Goal: Information Seeking & Learning: Learn about a topic

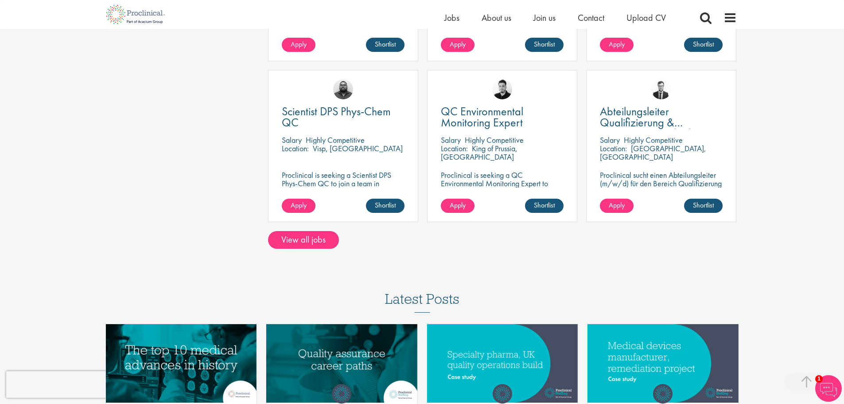
scroll to position [753, 0]
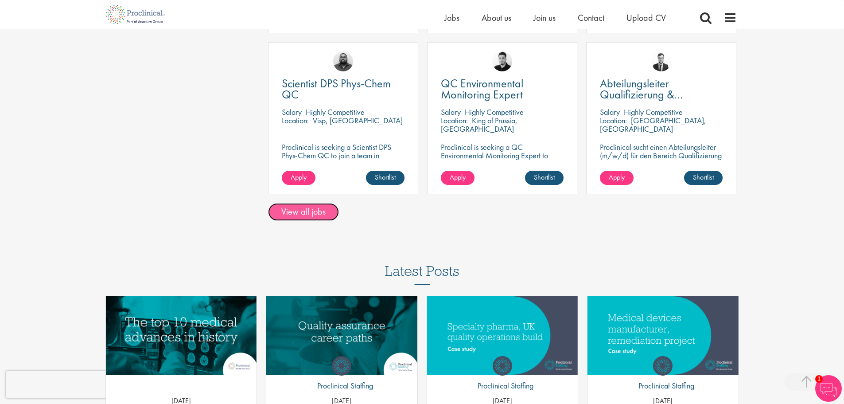
click at [309, 203] on link "View all jobs" at bounding box center [303, 212] width 71 height 18
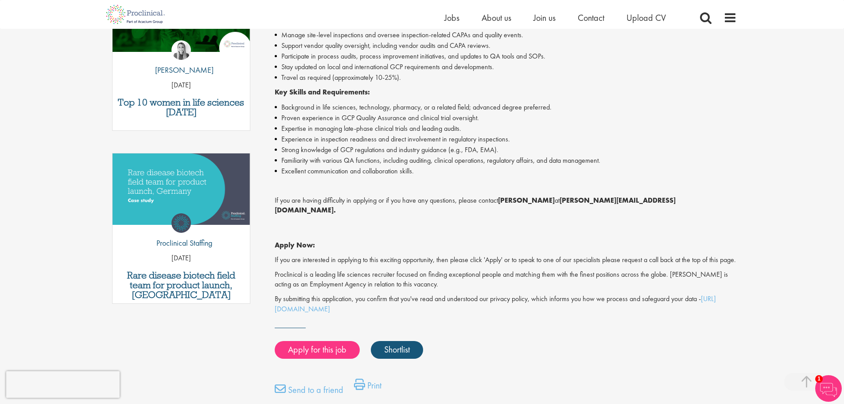
scroll to position [355, 0]
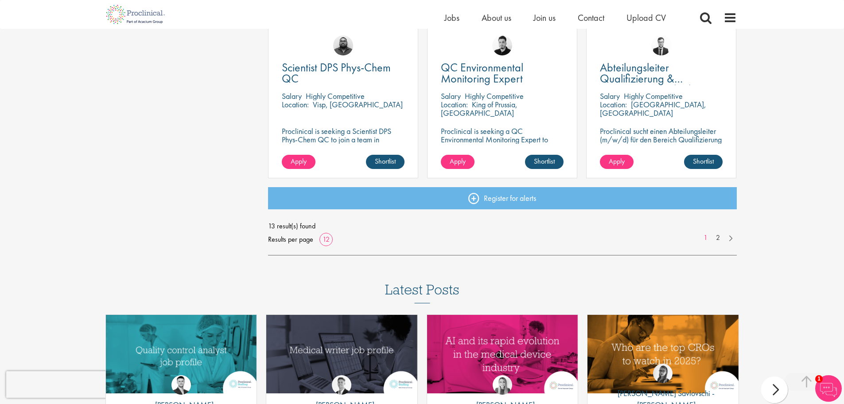
scroll to position [665, 0]
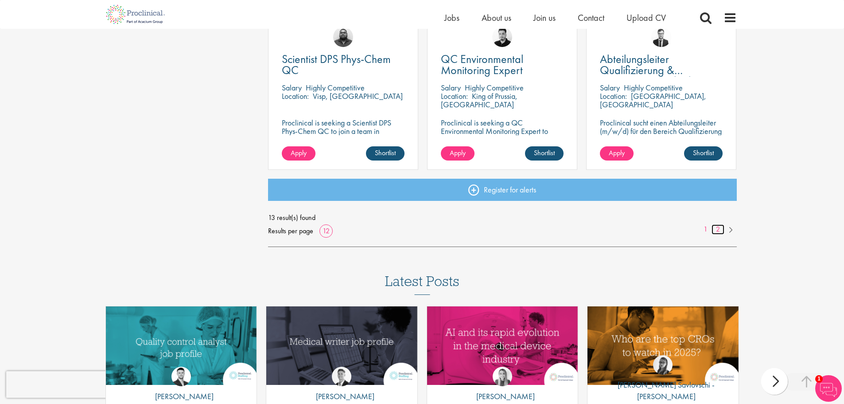
click at [719, 228] on link "2" at bounding box center [718, 229] width 13 height 10
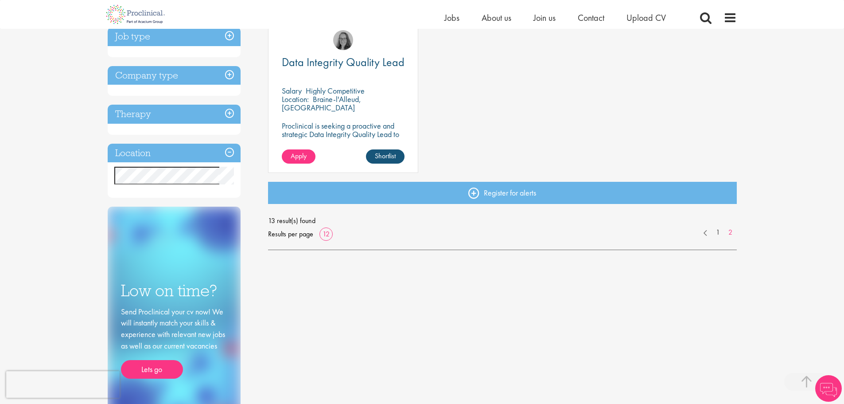
scroll to position [222, 0]
